Goal: Transaction & Acquisition: Obtain resource

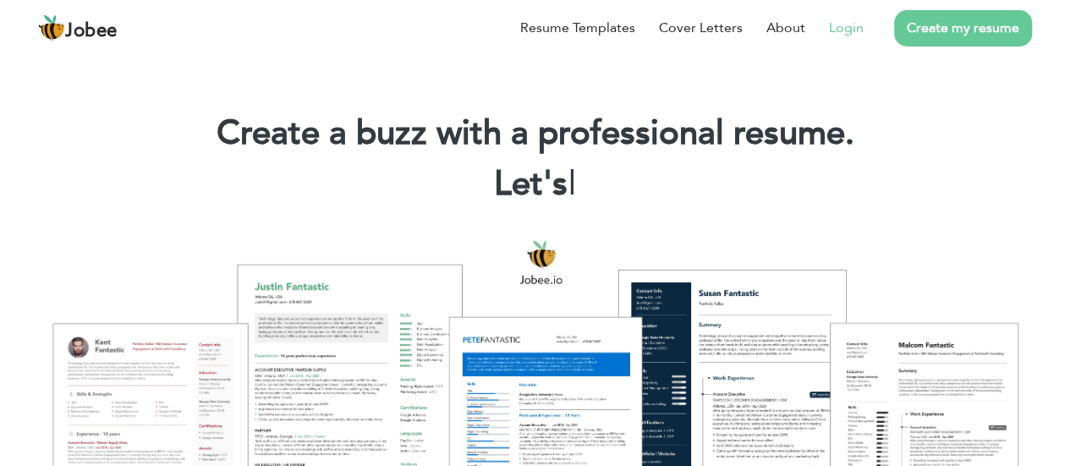
click at [859, 25] on link "Login" at bounding box center [846, 28] width 35 height 20
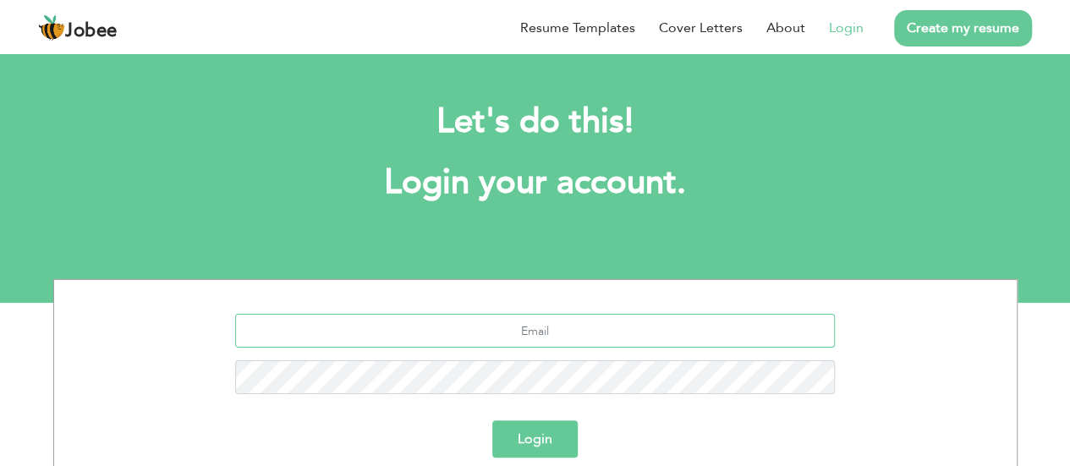
click at [612, 332] on input "text" at bounding box center [535, 331] width 600 height 34
click at [612, 332] on input "itsyasirnuman@" at bounding box center [535, 331] width 600 height 34
type input "itsyasirnuman@gmail.com"
click at [543, 436] on button "Login" at bounding box center [534, 438] width 85 height 37
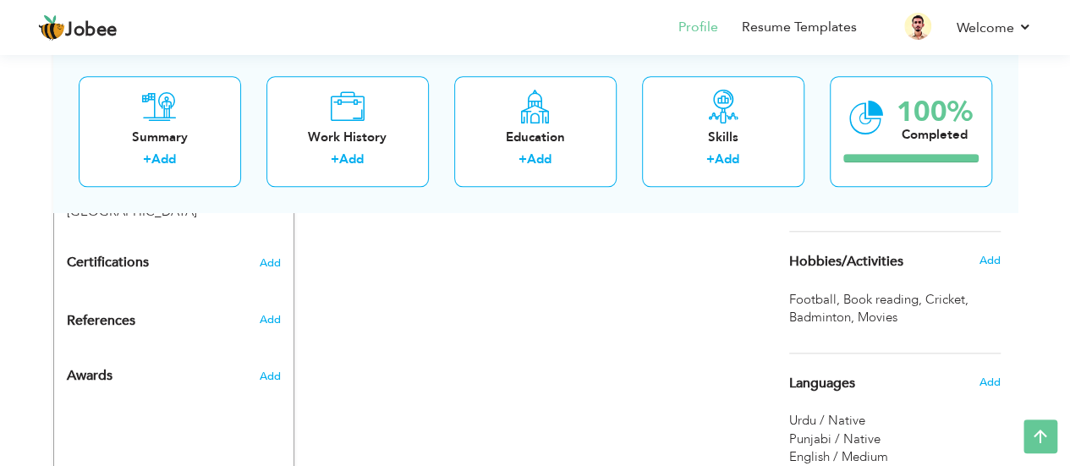
scroll to position [797, 0]
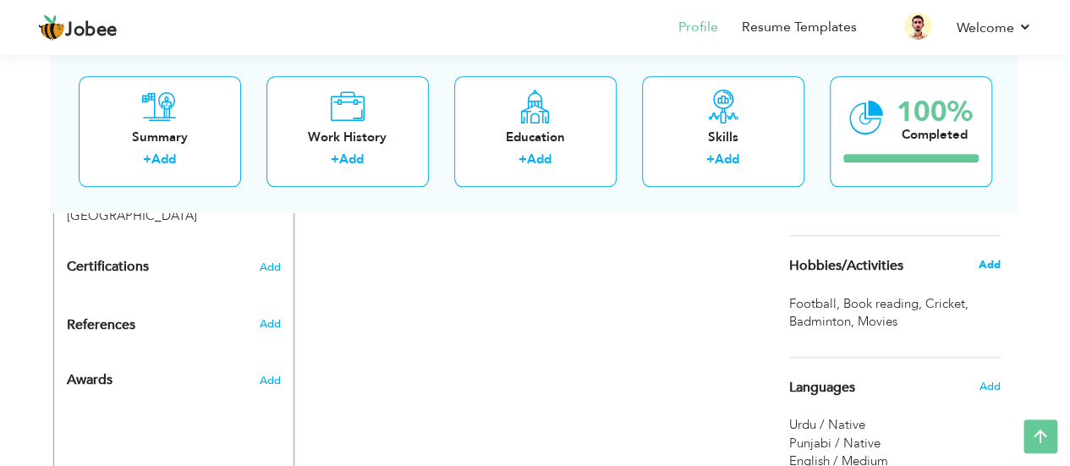
click at [982, 272] on span "Add" at bounding box center [989, 264] width 22 height 15
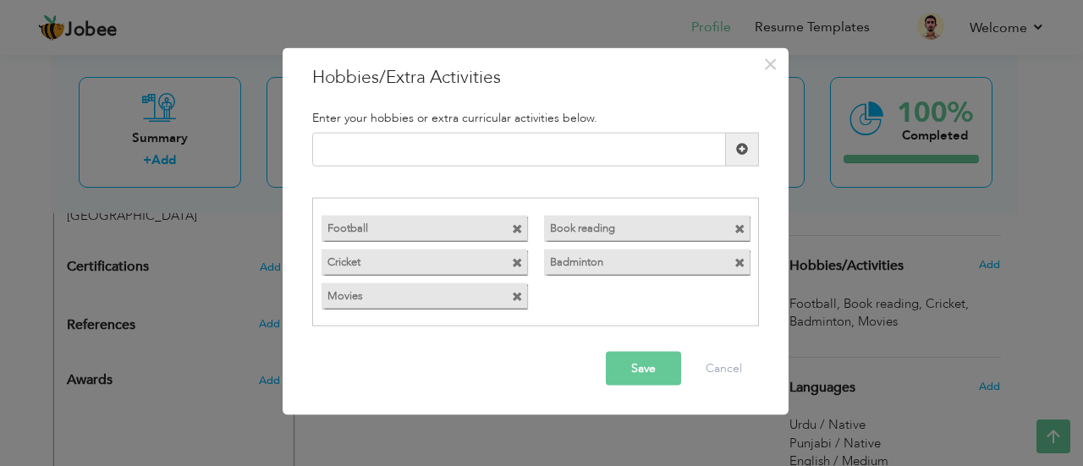
click at [740, 233] on span at bounding box center [739, 229] width 11 height 11
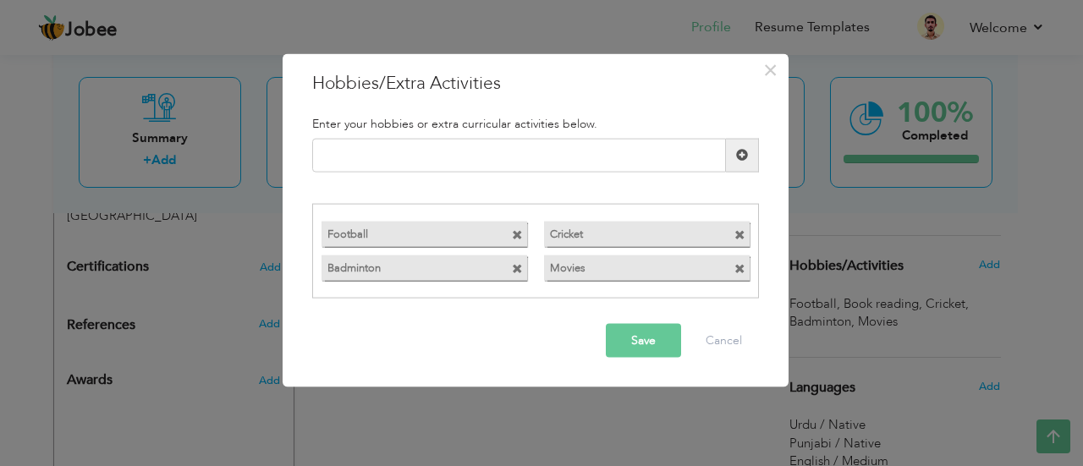
click at [740, 233] on span at bounding box center [739, 235] width 11 height 11
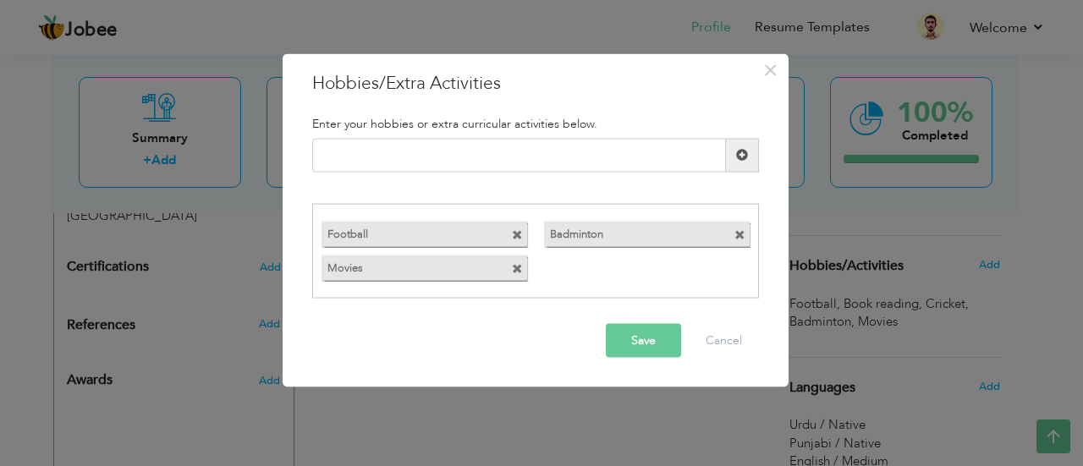
click at [740, 233] on span at bounding box center [739, 235] width 11 height 11
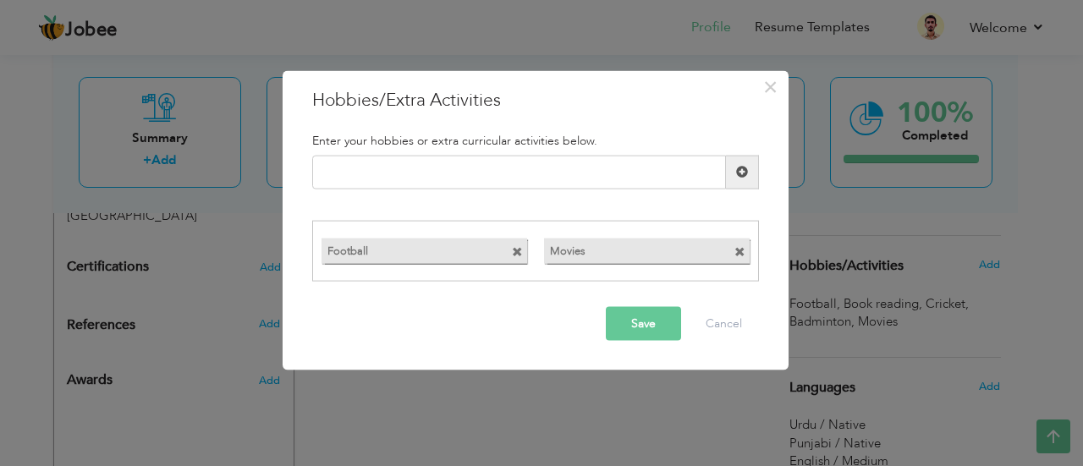
click at [519, 256] on span at bounding box center [517, 252] width 11 height 11
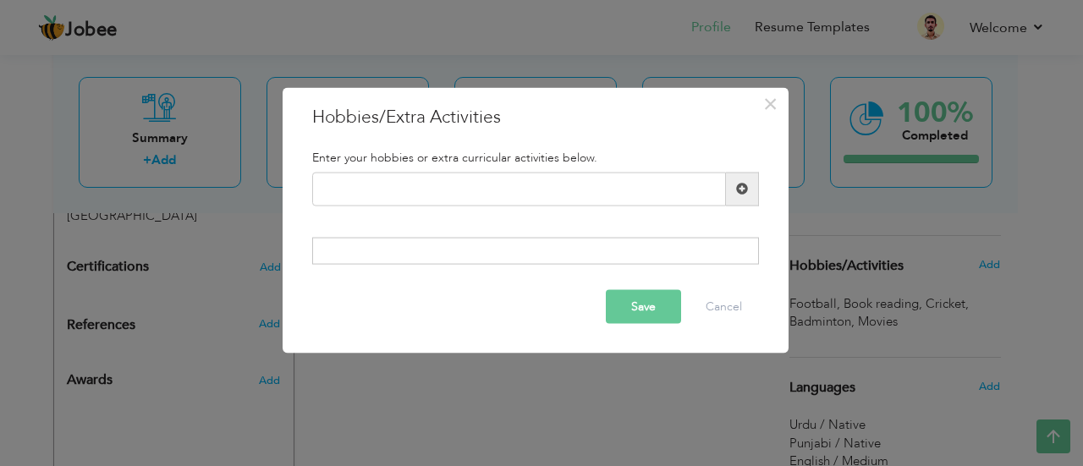
click at [655, 307] on button "Save" at bounding box center [643, 307] width 75 height 34
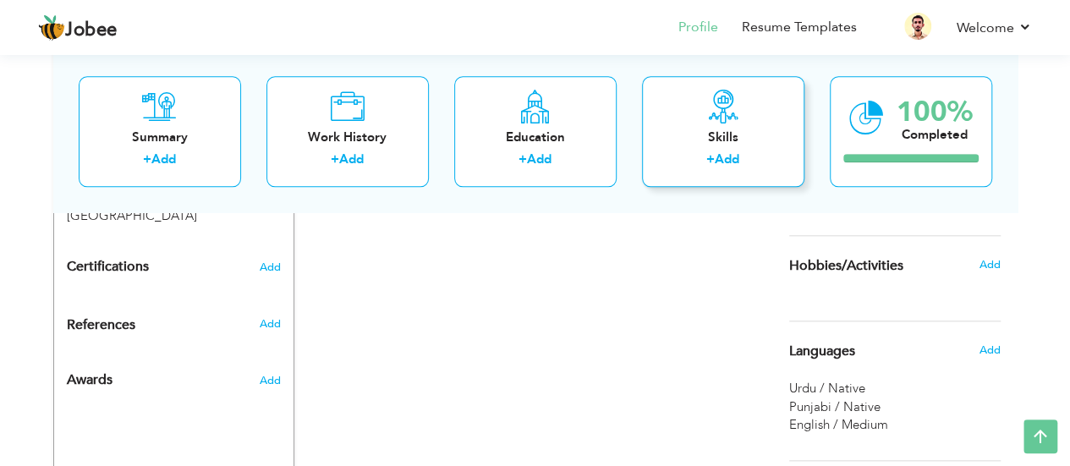
click at [678, 78] on div "Skills + Add" at bounding box center [723, 131] width 162 height 111
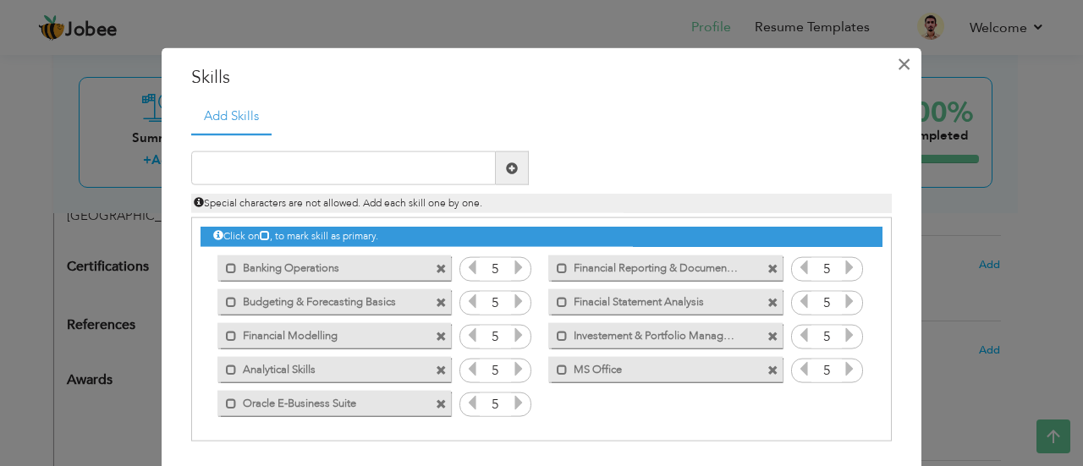
click at [902, 64] on span "×" at bounding box center [903, 63] width 14 height 30
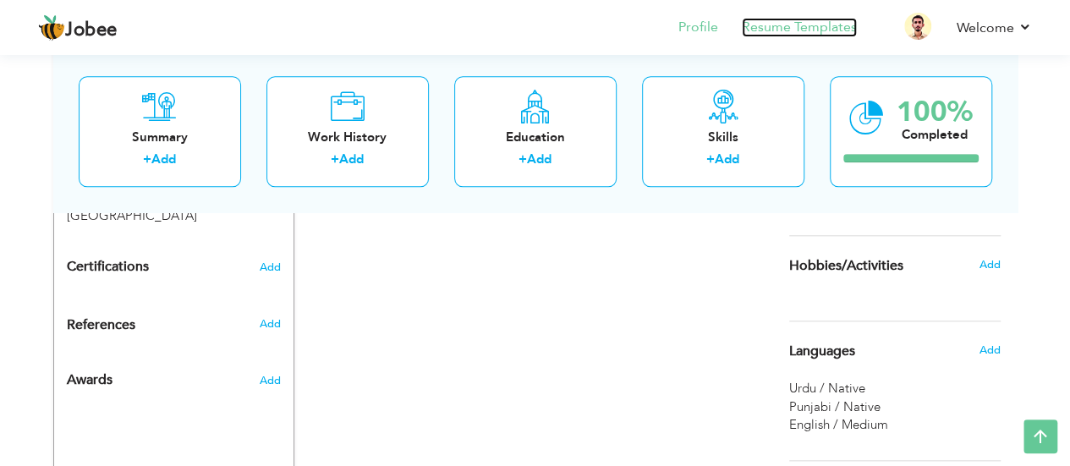
click at [841, 32] on link "Resume Templates" at bounding box center [799, 27] width 115 height 19
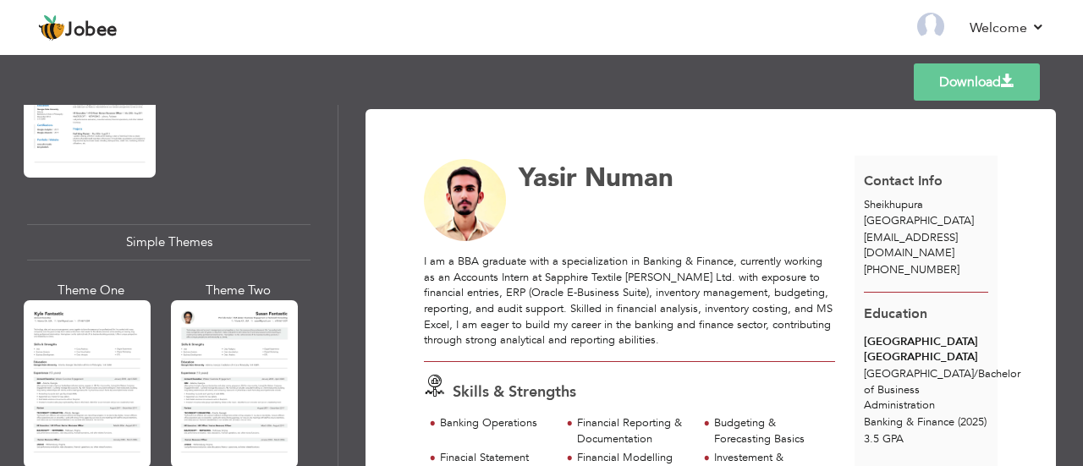
scroll to position [3001, 0]
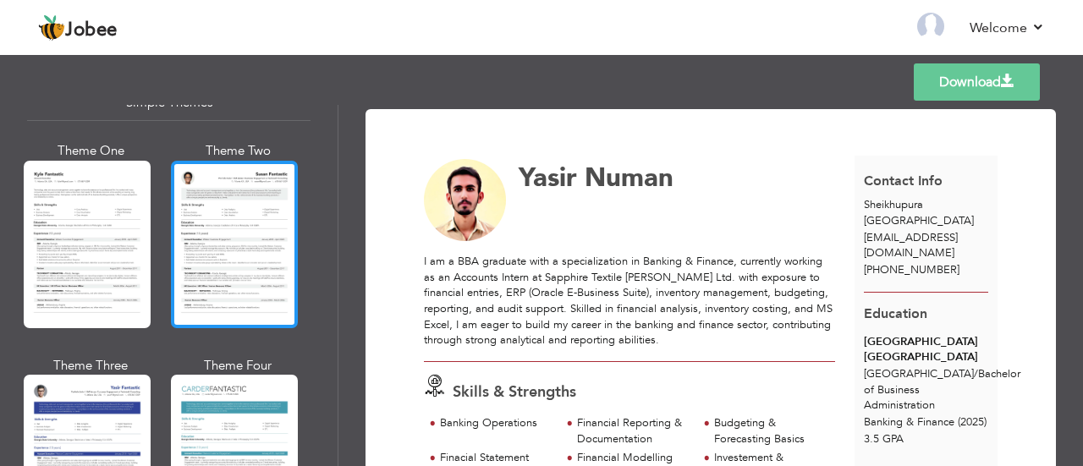
click at [250, 252] on div at bounding box center [234, 244] width 127 height 167
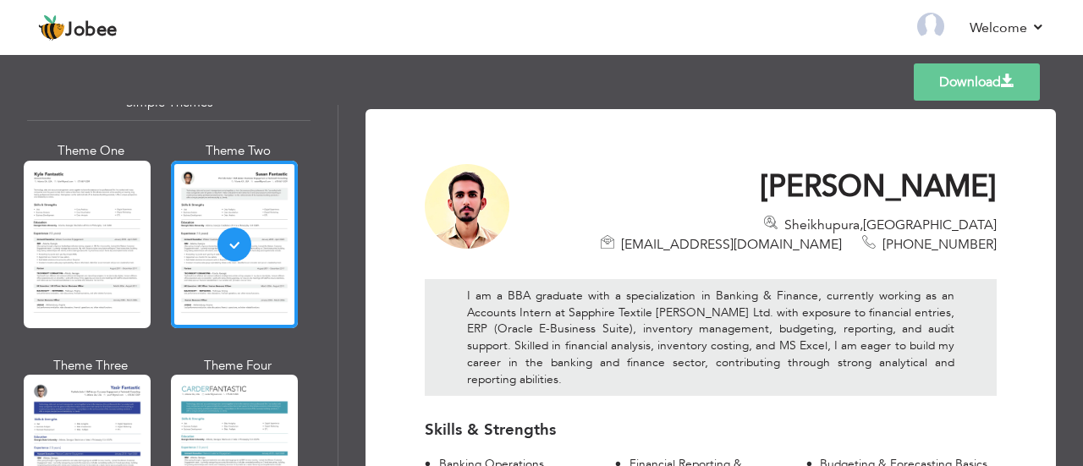
click at [988, 81] on link "Download" at bounding box center [976, 81] width 126 height 37
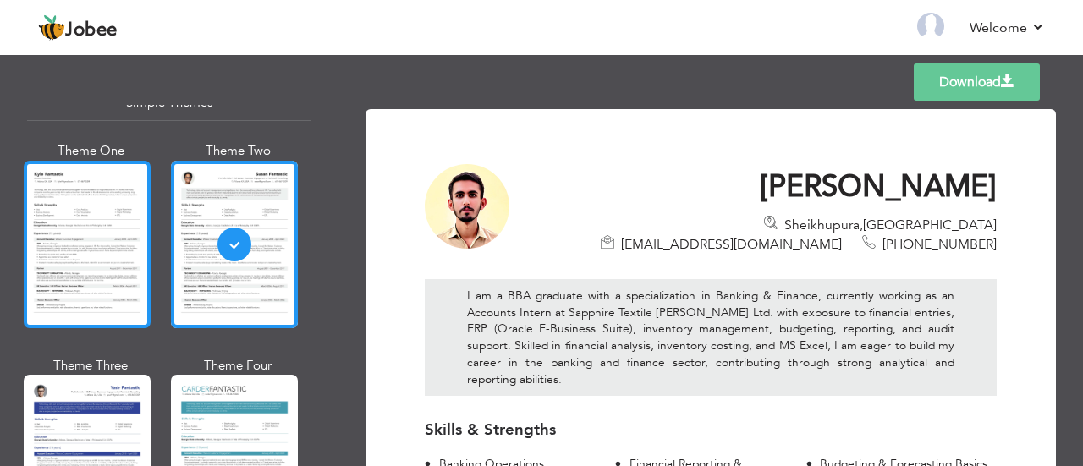
drag, startPoint x: 381, startPoint y: 241, endPoint x: 119, endPoint y: 194, distance: 266.4
click at [119, 194] on div at bounding box center [87, 244] width 127 height 167
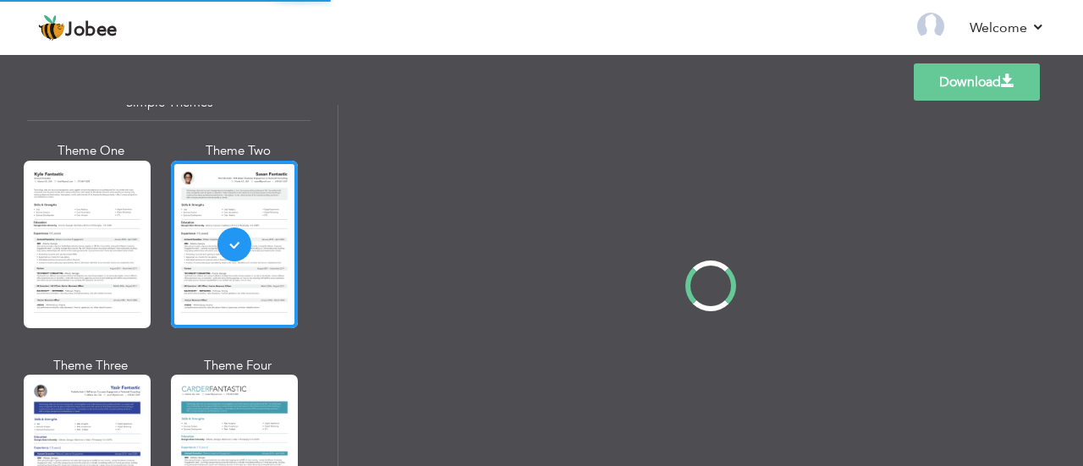
drag, startPoint x: 119, startPoint y: 194, endPoint x: 518, endPoint y: 26, distance: 432.1
click at [518, 26] on nav "Back to Profile Resume Templates Resume Templates Cover Letters About My Resume…" at bounding box center [541, 29] width 1006 height 46
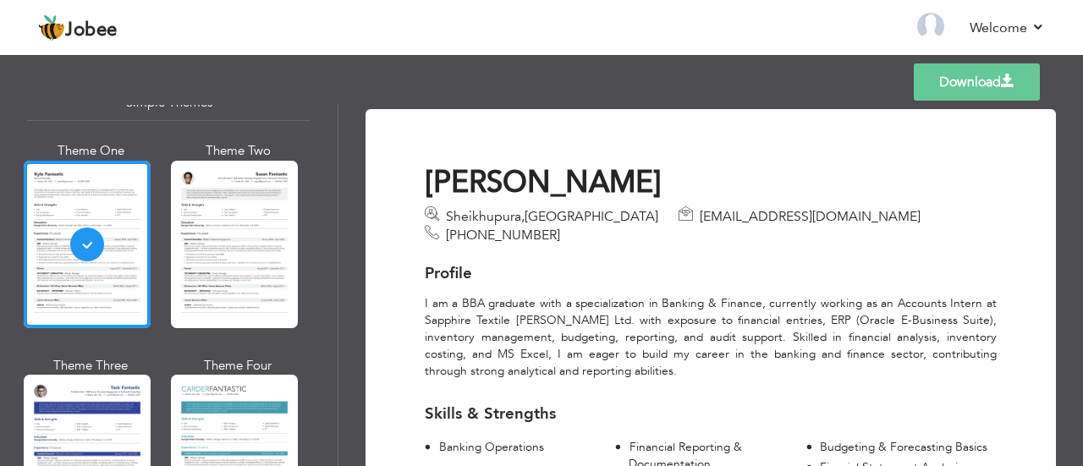
click at [980, 80] on link "Download" at bounding box center [976, 81] width 126 height 37
drag, startPoint x: 980, startPoint y: 80, endPoint x: 1007, endPoint y: 86, distance: 27.7
click at [1007, 86] on span at bounding box center [1007, 81] width 14 height 14
drag, startPoint x: 978, startPoint y: 85, endPoint x: 1017, endPoint y: 84, distance: 38.9
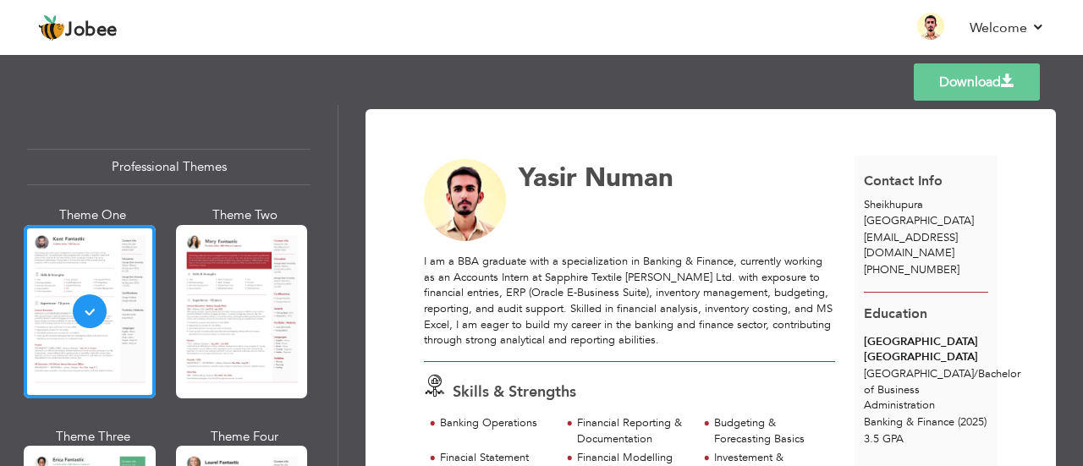
click at [989, 90] on link "Download" at bounding box center [976, 81] width 126 height 37
drag, startPoint x: 989, startPoint y: 90, endPoint x: 397, endPoint y: 94, distance: 592.0
click at [397, 94] on div "Templates Download" at bounding box center [541, 82] width 1083 height 54
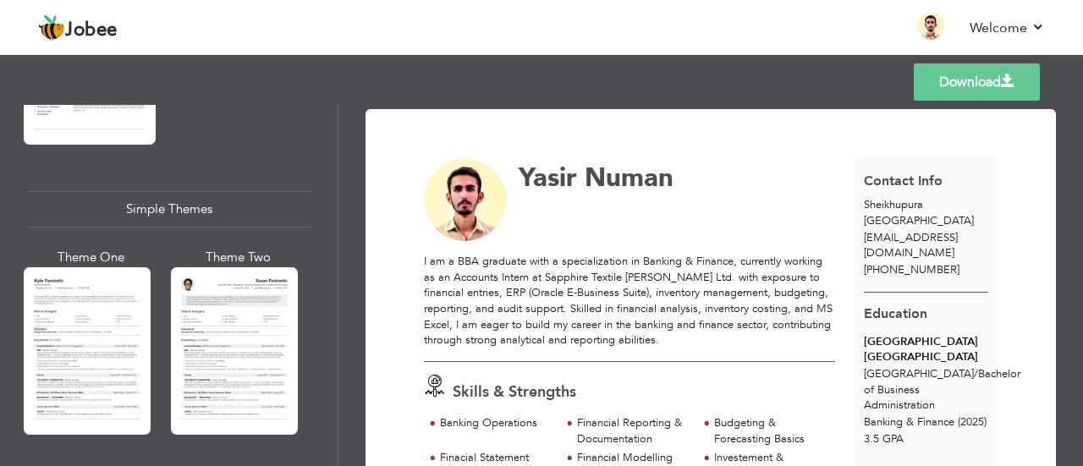
scroll to position [2904, 0]
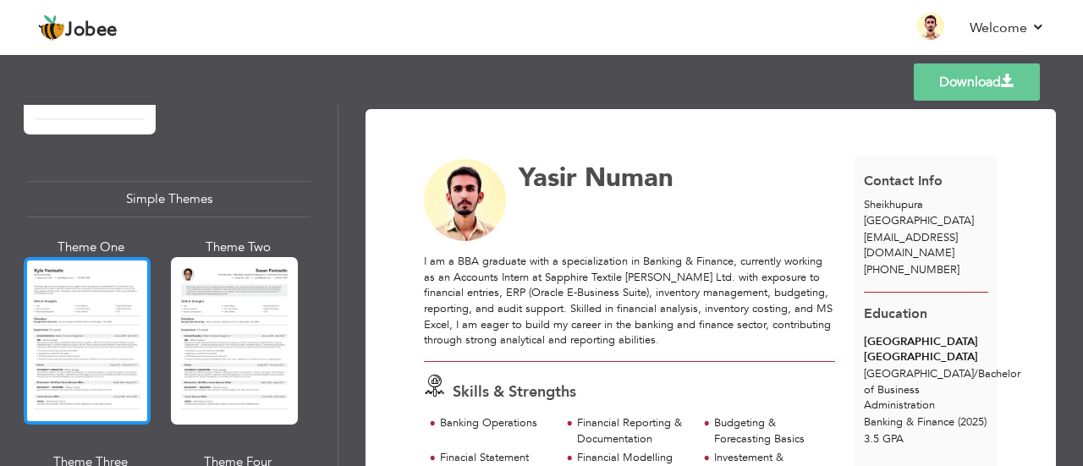
click at [110, 302] on div at bounding box center [87, 340] width 127 height 167
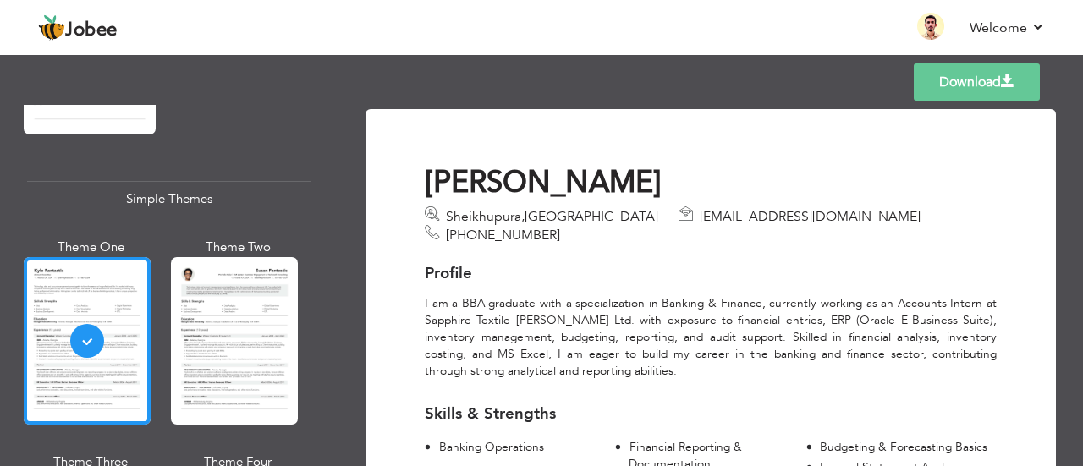
click at [986, 90] on link "Download" at bounding box center [976, 81] width 126 height 37
click at [959, 85] on link "Download" at bounding box center [976, 81] width 126 height 37
